Goal: Transaction & Acquisition: Purchase product/service

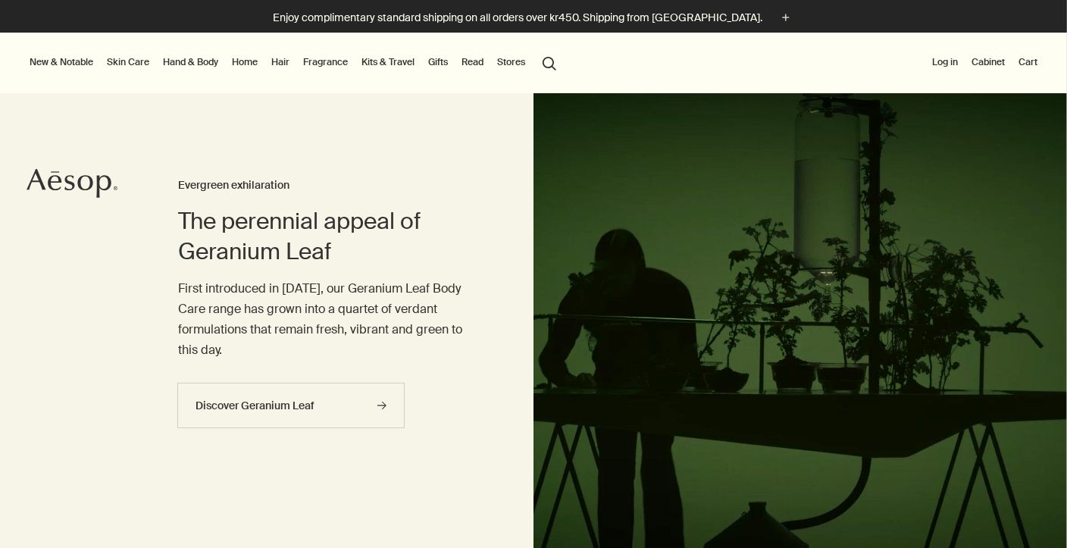
click at [220, 60] on link "Hand & Body" at bounding box center [190, 62] width 61 height 18
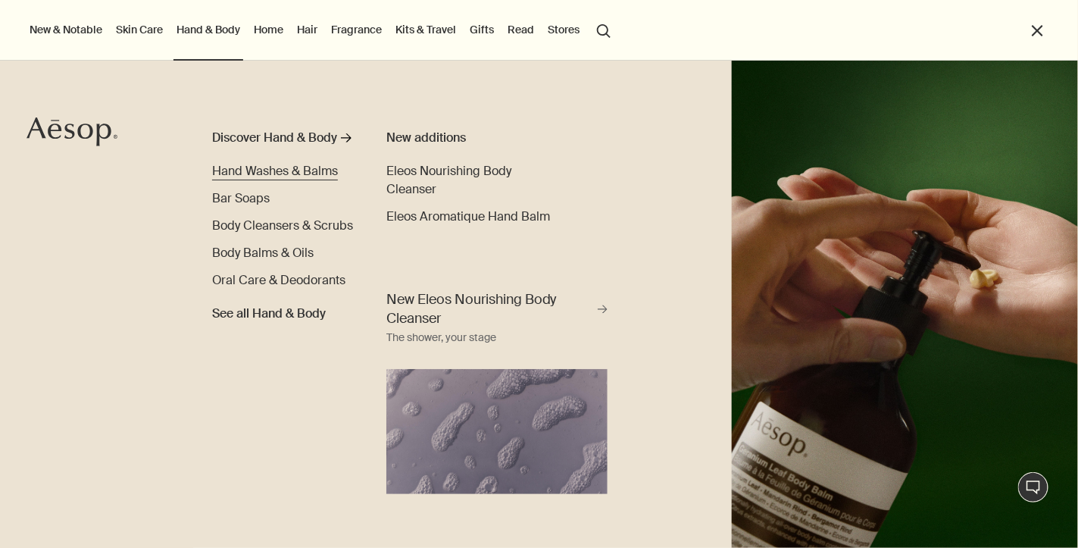
click at [312, 169] on span "Hand Washes & Balms" at bounding box center [275, 171] width 126 height 16
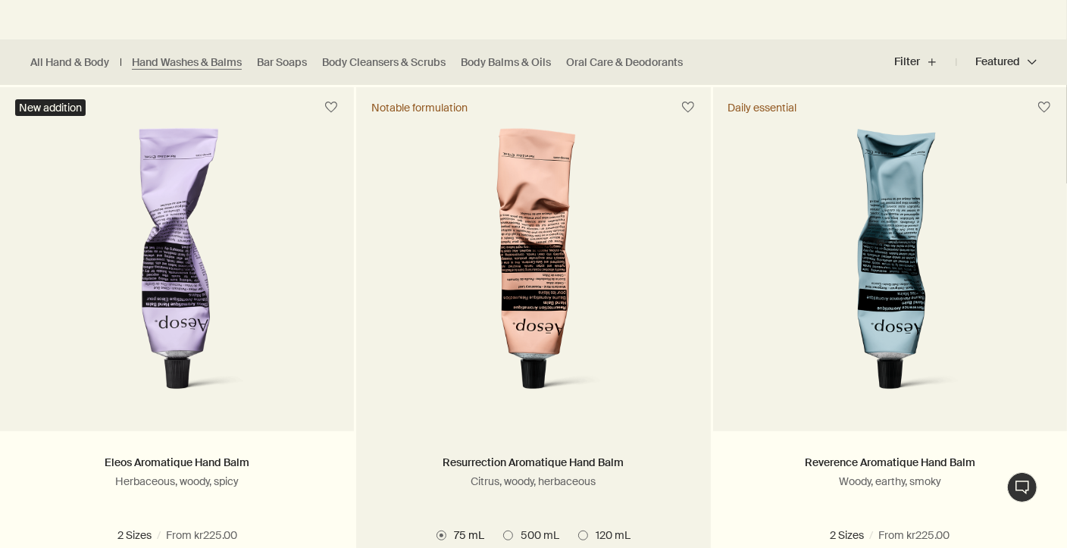
scroll to position [455, 0]
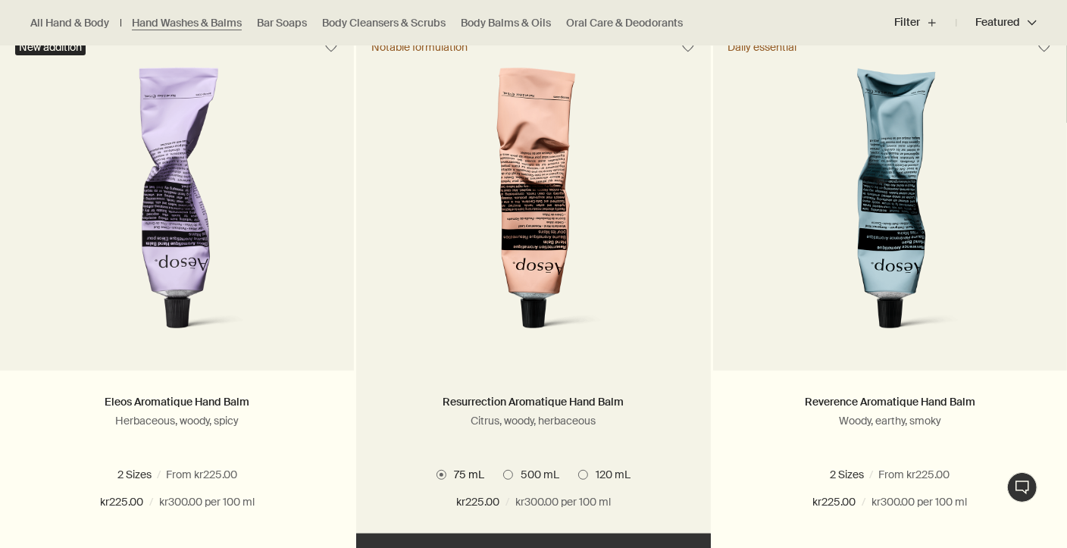
click at [591, 468] on span "120 mL" at bounding box center [609, 474] width 42 height 14
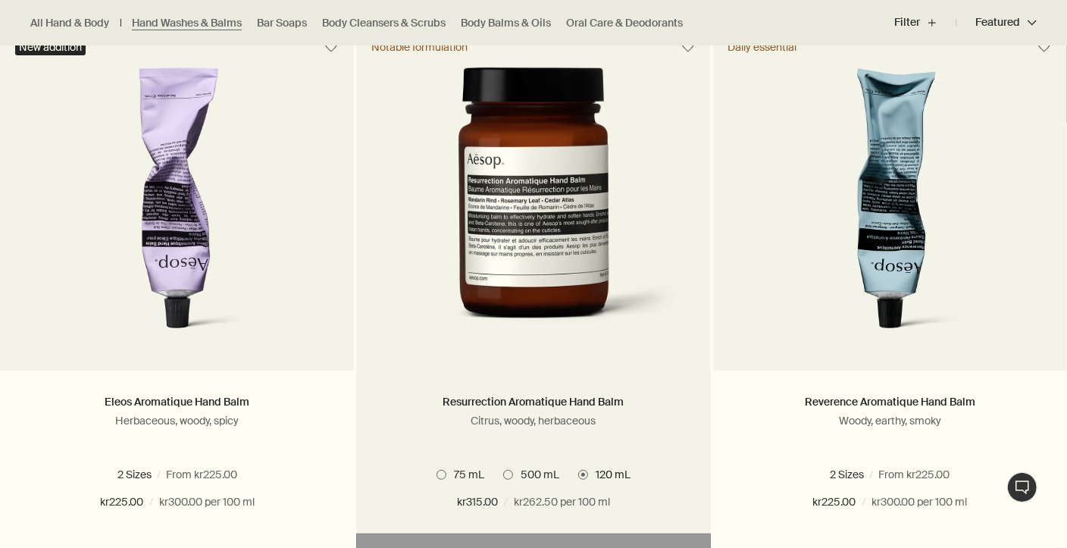
click at [478, 473] on span "75 mL" at bounding box center [465, 474] width 38 height 14
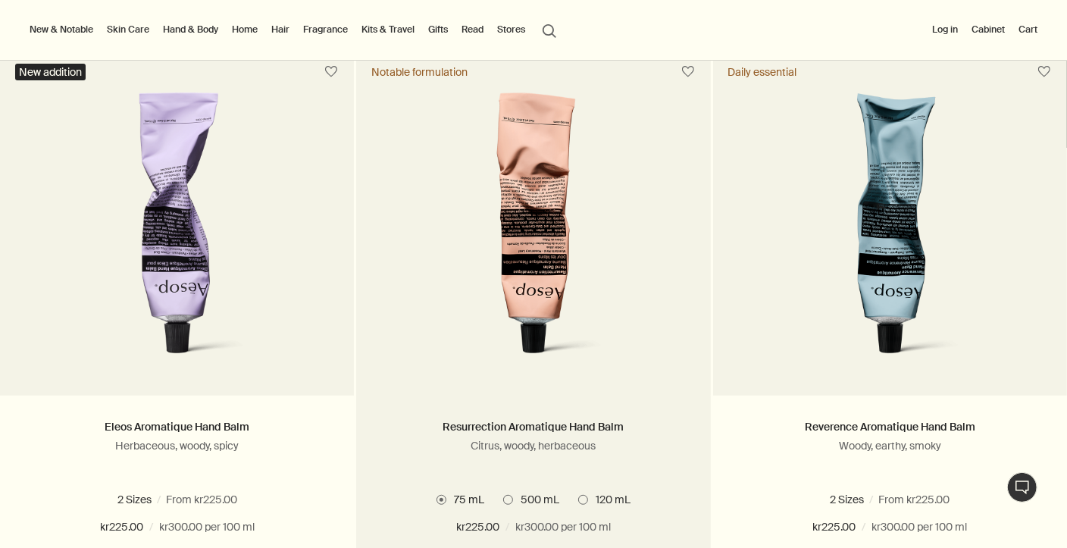
scroll to position [430, 0]
click at [551, 227] on img at bounding box center [533, 232] width 236 height 280
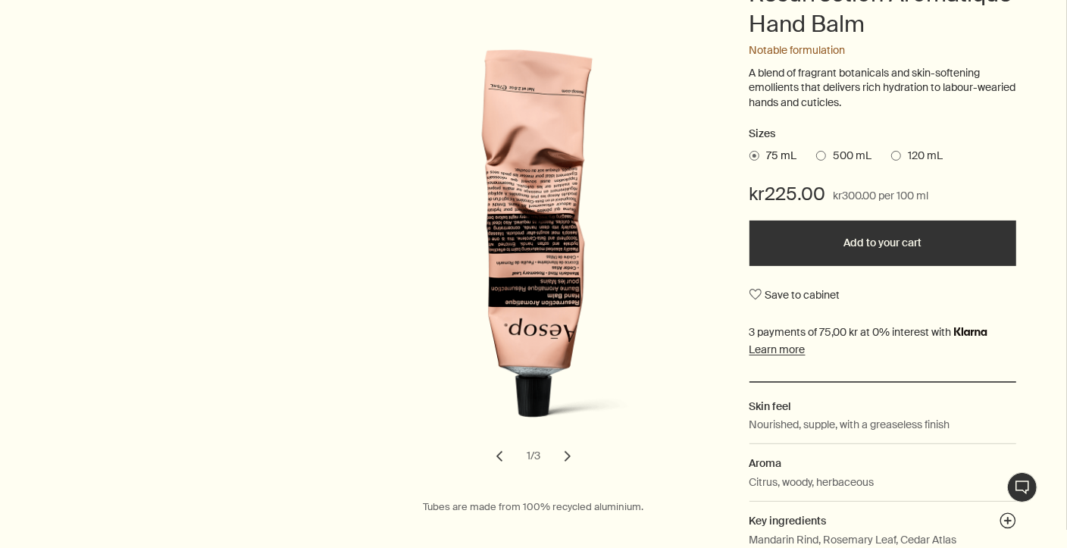
scroll to position [261, 0]
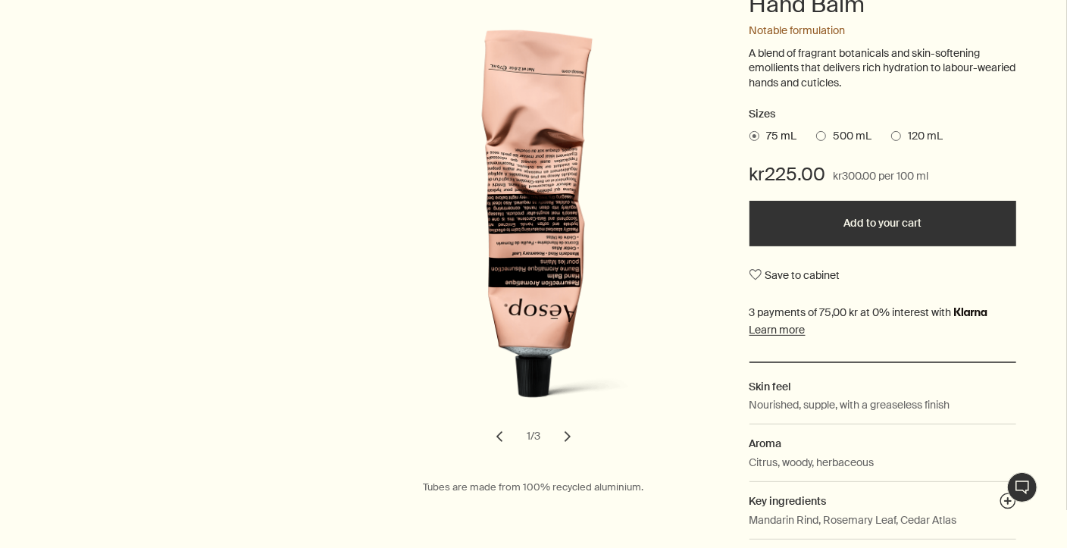
click at [574, 446] on button "chevron" at bounding box center [567, 436] width 33 height 33
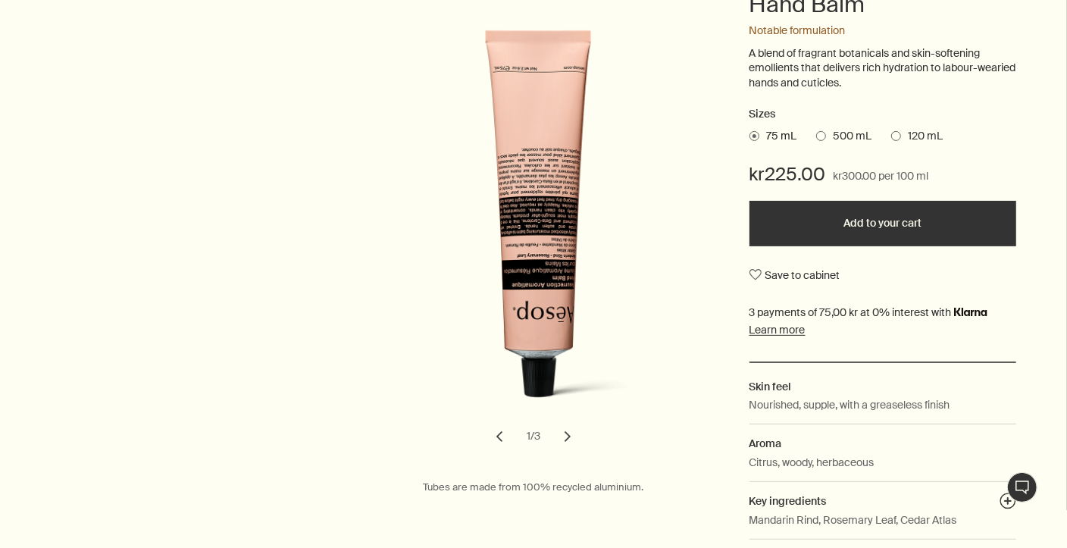
click at [574, 446] on button "chevron" at bounding box center [567, 436] width 33 height 33
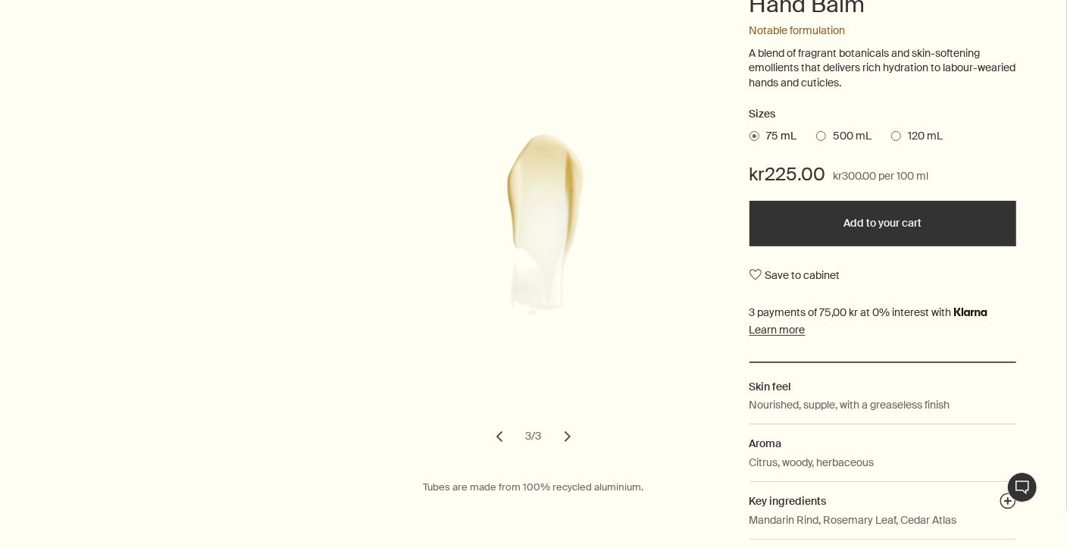
click at [505, 437] on button "chevron" at bounding box center [499, 436] width 33 height 33
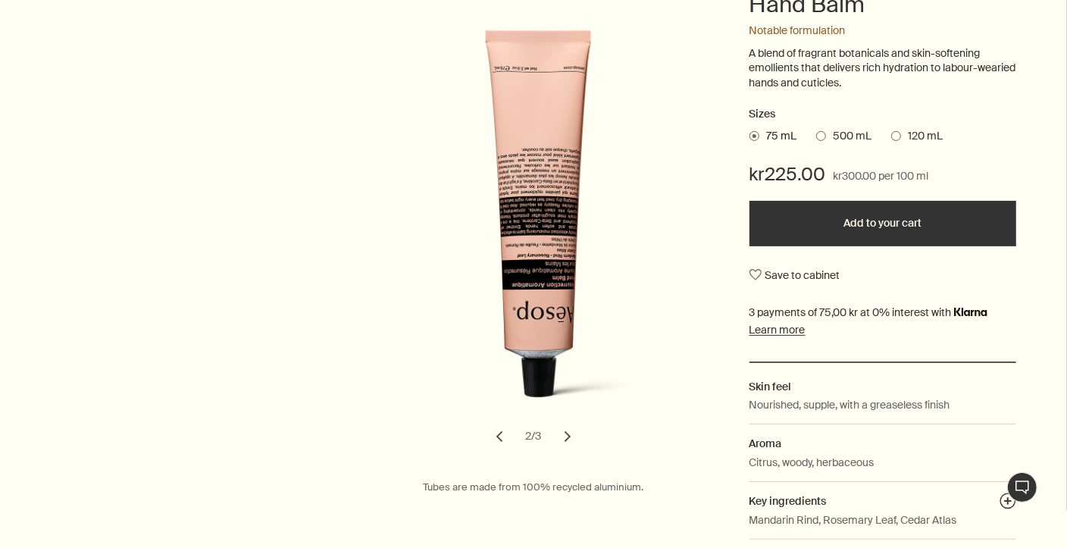
click at [505, 437] on button "chevron" at bounding box center [499, 436] width 33 height 33
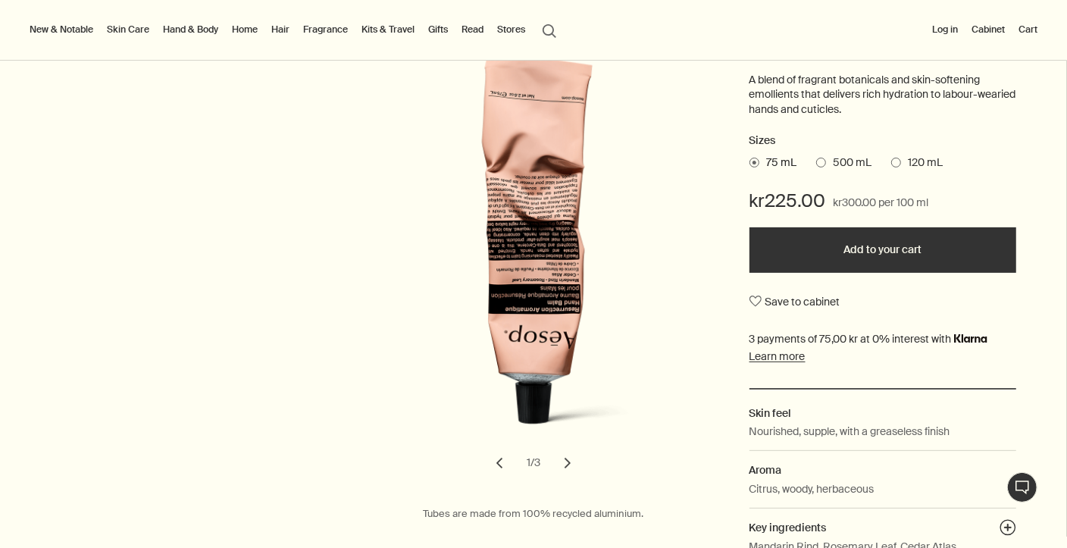
scroll to position [233, 0]
